Goal: Task Accomplishment & Management: Use online tool/utility

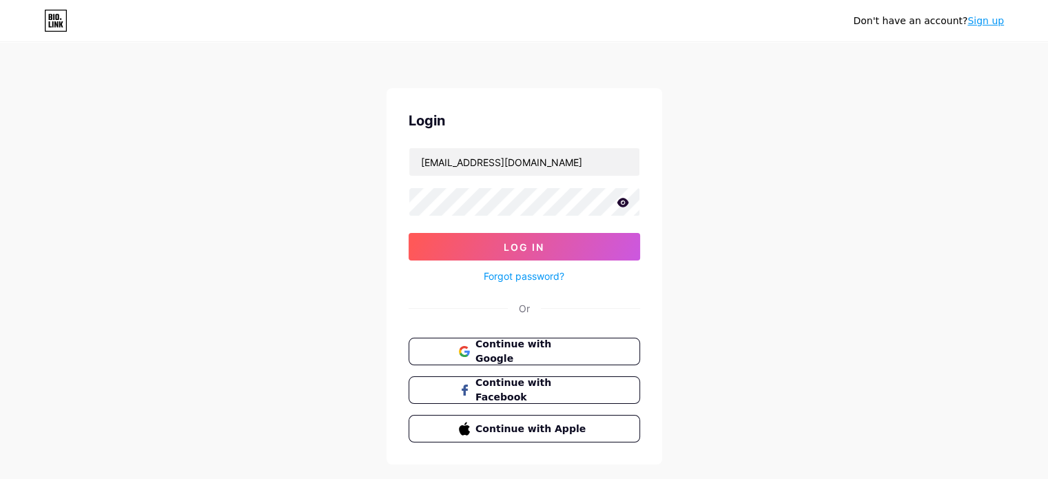
click at [625, 201] on icon at bounding box center [623, 203] width 12 height 10
click at [565, 250] on button "Log In" at bounding box center [525, 247] width 232 height 28
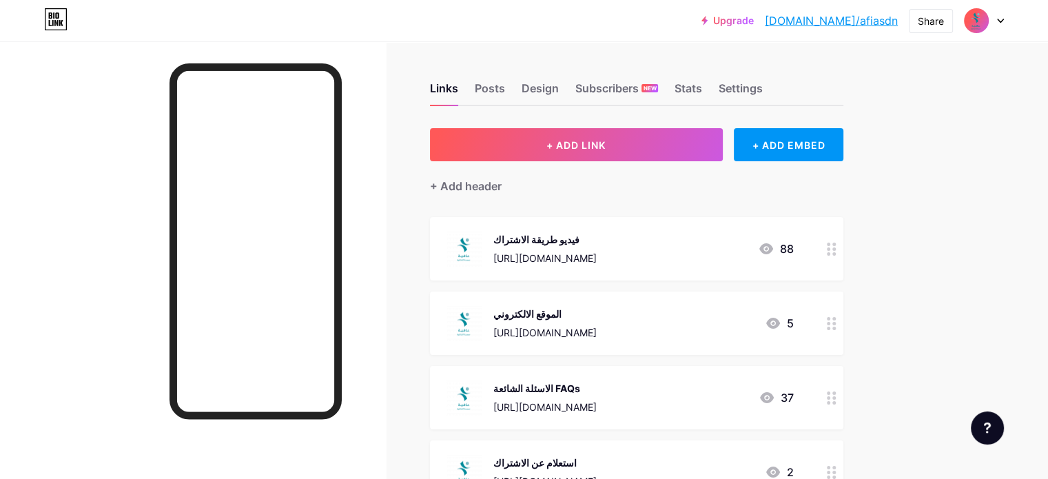
click at [844, 14] on link "[DOMAIN_NAME]/afiasdn" at bounding box center [831, 20] width 133 height 17
click at [933, 16] on div "Share" at bounding box center [931, 21] width 26 height 14
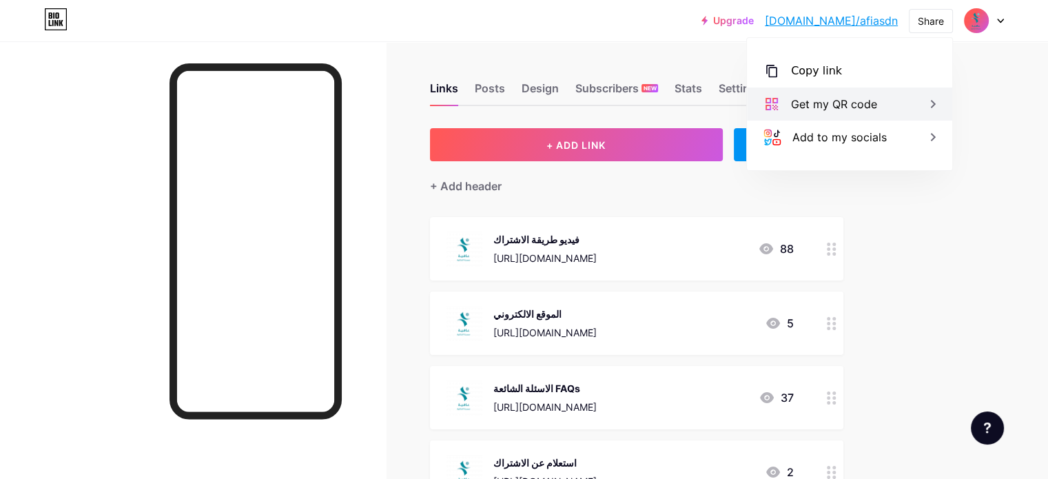
click at [857, 110] on div "Get my QR code" at bounding box center [834, 104] width 86 height 17
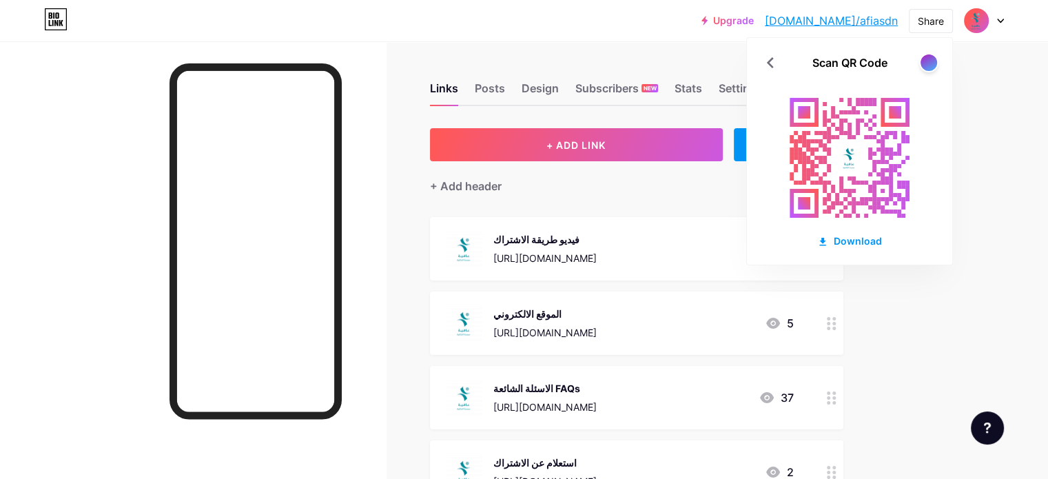
click at [849, 126] on rect at bounding box center [850, 158] width 152 height 152
click at [931, 61] on div at bounding box center [928, 62] width 17 height 17
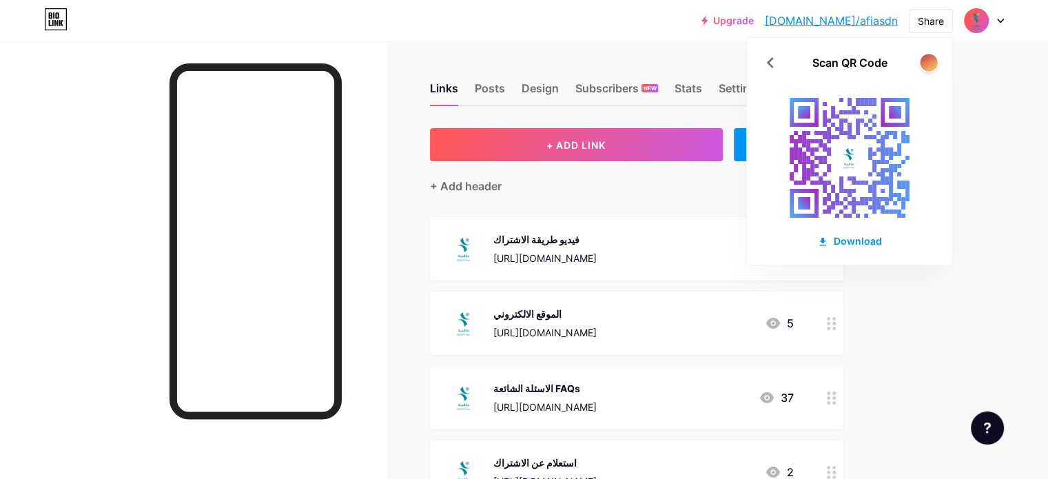
click at [931, 61] on div at bounding box center [928, 62] width 17 height 17
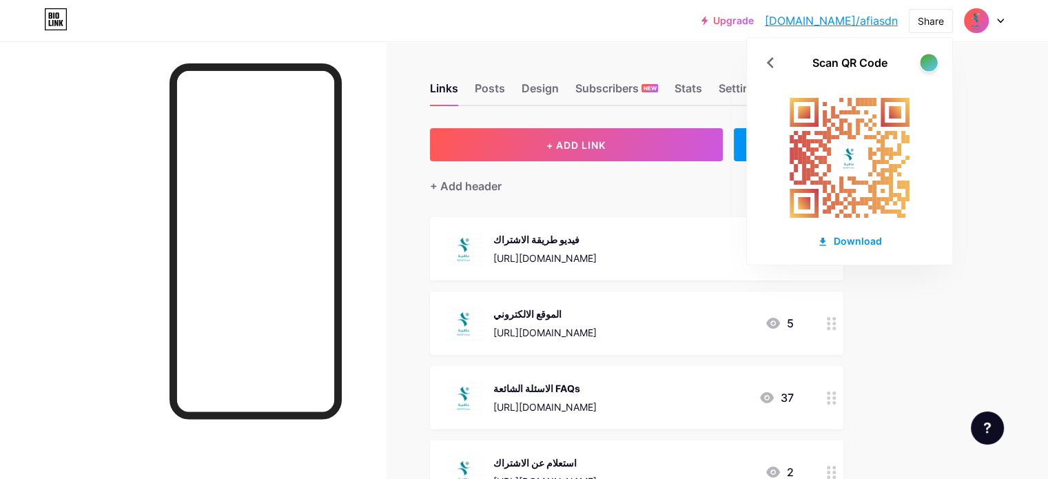
click at [931, 61] on div at bounding box center [928, 62] width 17 height 17
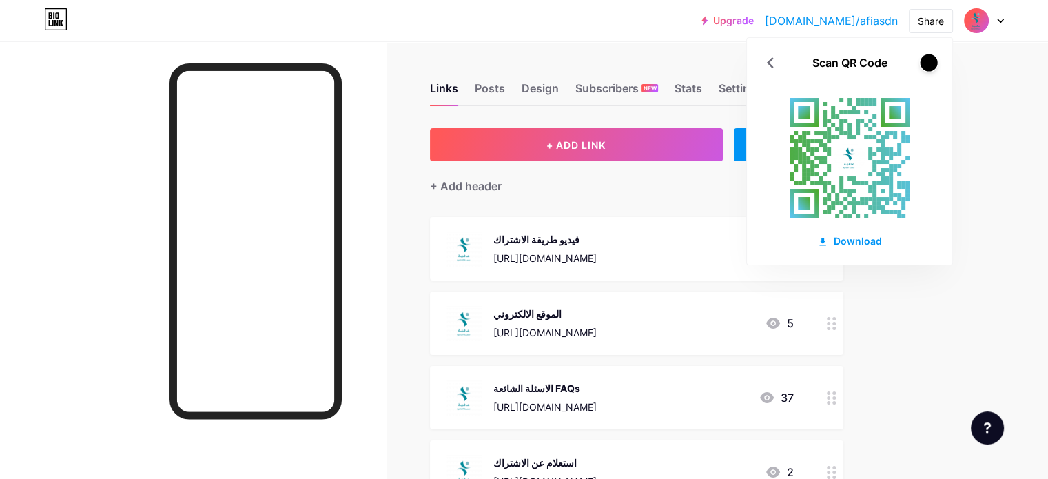
click at [931, 61] on div at bounding box center [928, 62] width 17 height 17
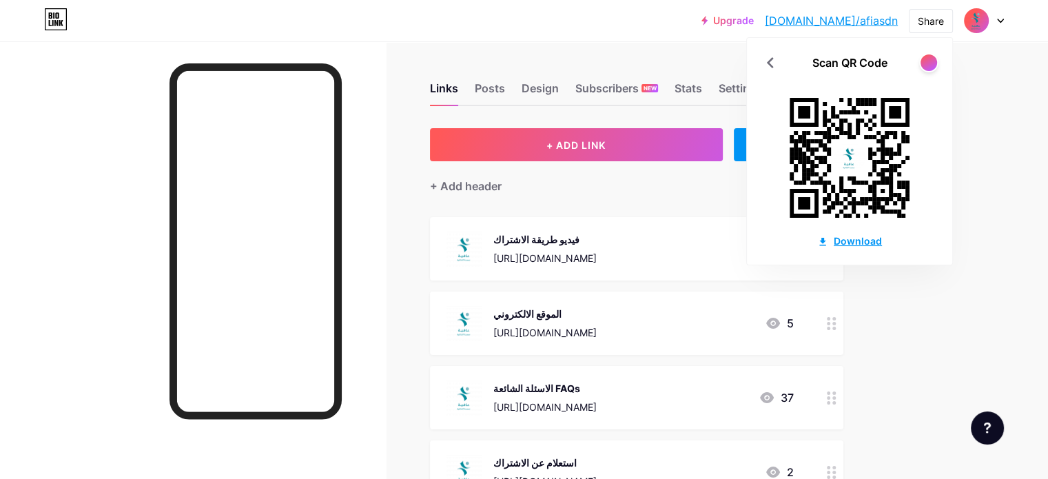
click at [838, 240] on div "Download" at bounding box center [850, 241] width 65 height 14
